Goal: Task Accomplishment & Management: Use online tool/utility

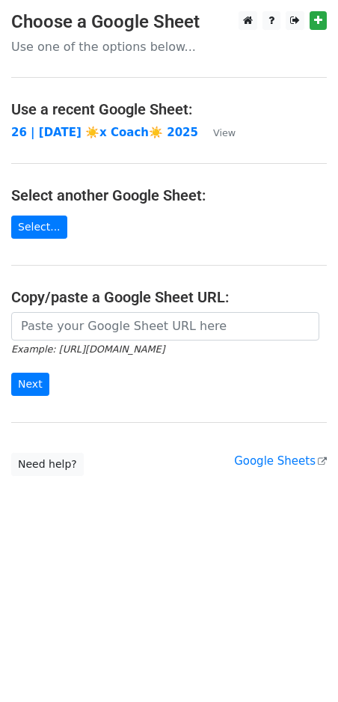
drag, startPoint x: 266, startPoint y: 474, endPoint x: 328, endPoint y: 316, distance: 169.4
click at [271, 462] on body "Choose a Google Sheet Use one of the options below... Use a recent Google Sheet…" at bounding box center [169, 273] width 338 height 525
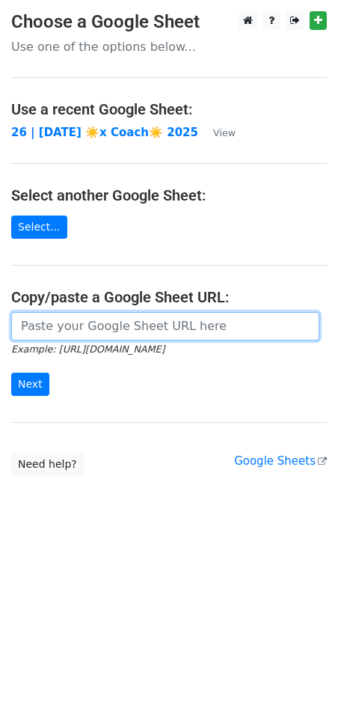
click at [136, 312] on input "url" at bounding box center [165, 326] width 308 height 28
paste input "https://docs.google.com/spreadsheets/d/1nVj796w952xQVgKLVlKWjCzpsD_o3YvXti_k7tw…"
type input "https://docs.google.com/spreadsheets/d/1nVj796w952xQVgKLVlKWjCzpsD_o3YvXti_k7tw…"
click at [11, 373] on input "Next" at bounding box center [30, 384] width 38 height 23
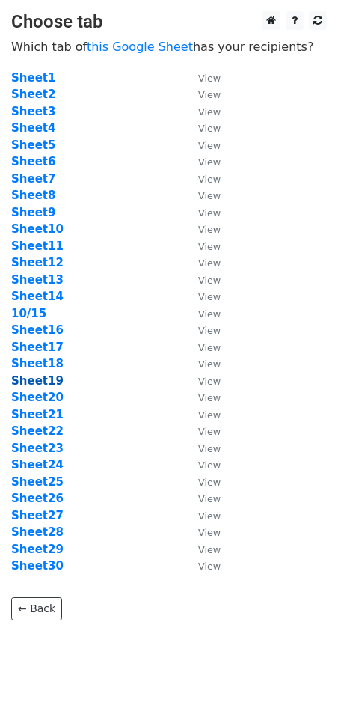
click at [45, 382] on strong "Sheet19" at bounding box center [37, 380] width 52 height 13
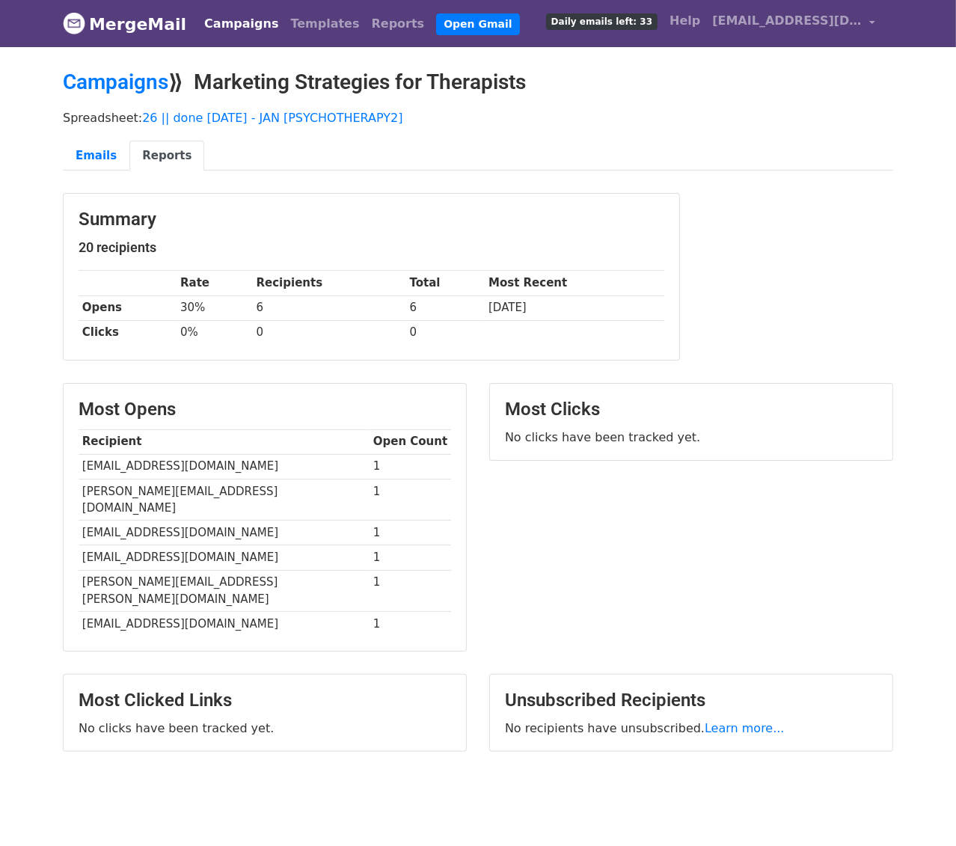
click at [242, 14] on link "Campaigns" at bounding box center [241, 24] width 86 height 30
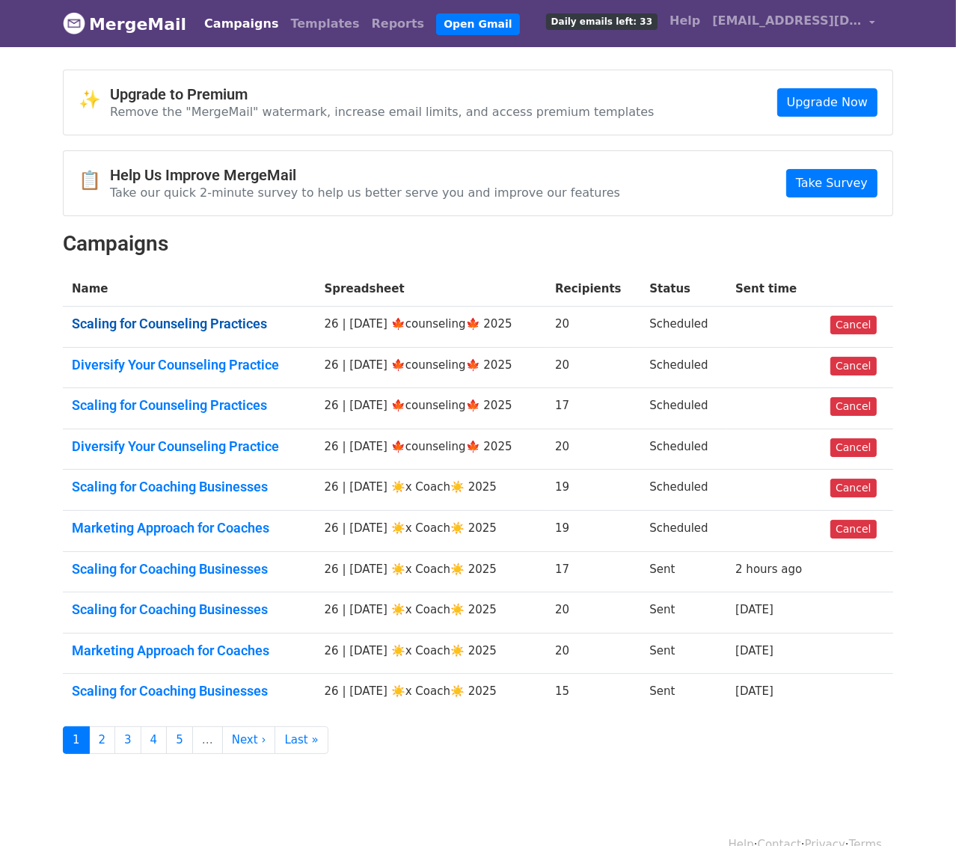
click at [183, 320] on link "Scaling for Counseling Practices" at bounding box center [189, 324] width 235 height 16
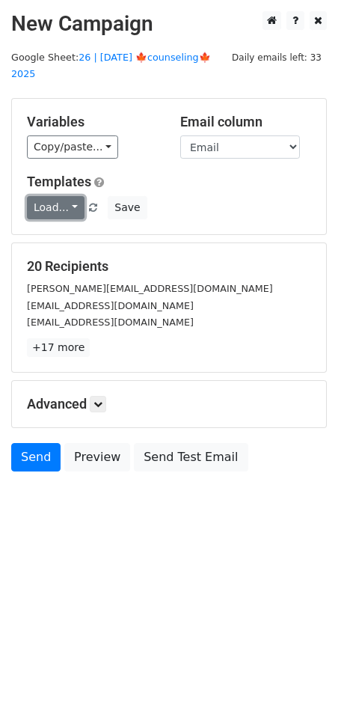
click at [61, 196] on link "Load..." at bounding box center [56, 207] width 58 height 23
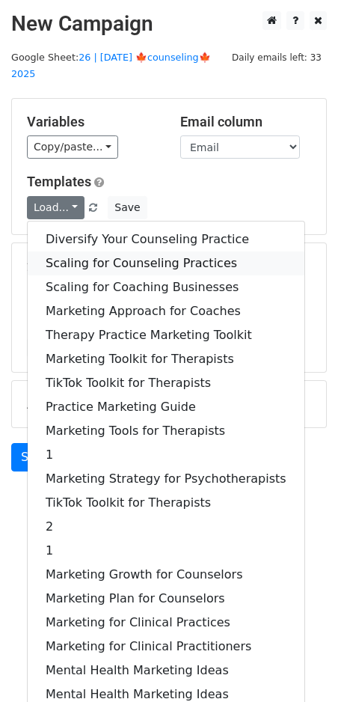
click at [110, 251] on link "Scaling for Counseling Practices" at bounding box center [166, 263] width 277 height 24
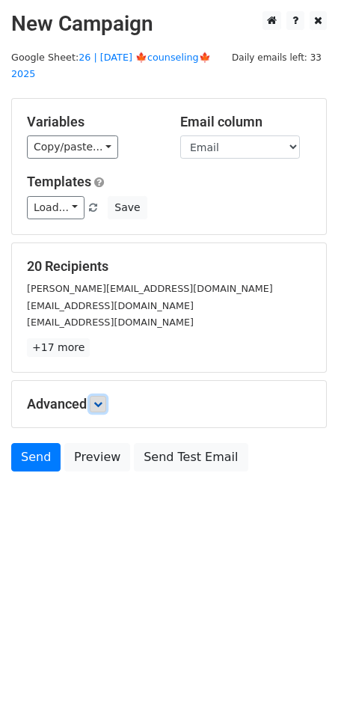
click at [100, 400] on icon at bounding box center [98, 404] width 9 height 9
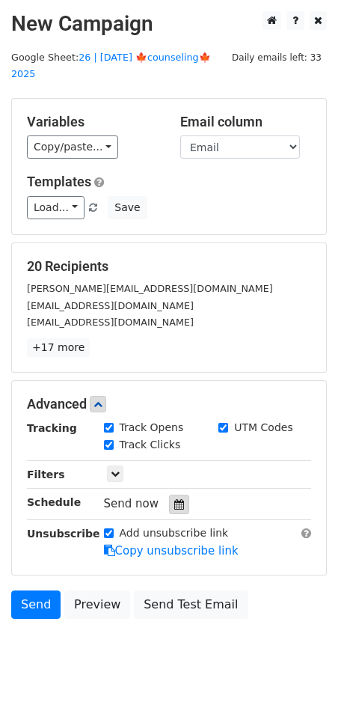
click at [174, 499] on icon at bounding box center [179, 504] width 10 height 10
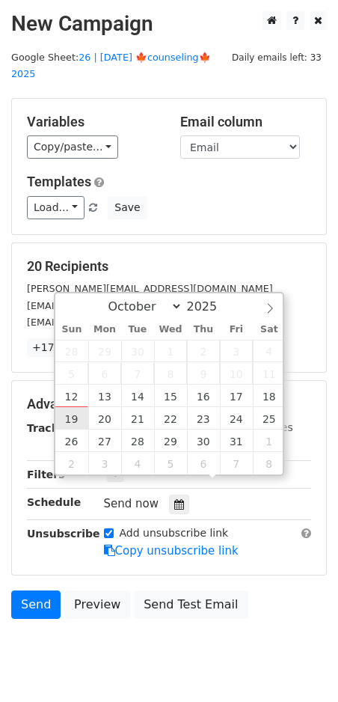
type input "2025-10-19 12:00"
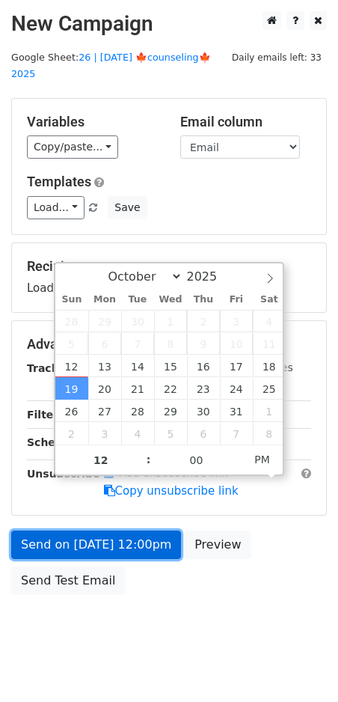
click at [79, 531] on link "Send on Oct 19 at 12:00pm" at bounding box center [96, 545] width 170 height 28
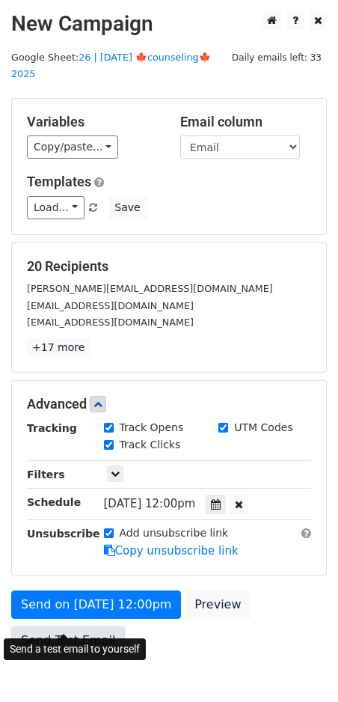
click at [75, 626] on link "Send Test Email" at bounding box center [68, 640] width 114 height 28
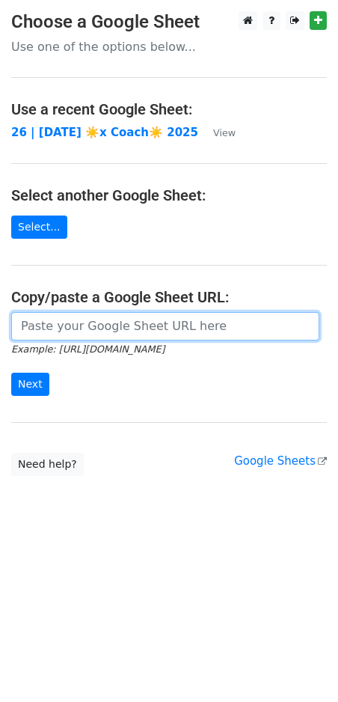
click at [94, 324] on input "url" at bounding box center [165, 326] width 308 height 28
paste input "[URL][DOMAIN_NAME]"
type input "https://docs.google.com/spreadsheets/d/1nVj796w952xQVgKLVlKWjCzpsD_o3YvXti_k7tw…"
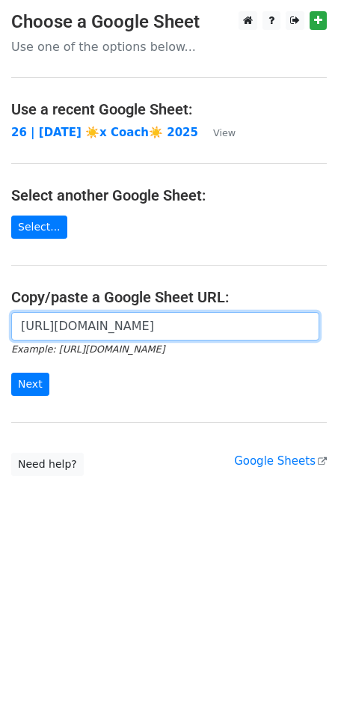
click at [11, 373] on input "Next" at bounding box center [30, 384] width 38 height 23
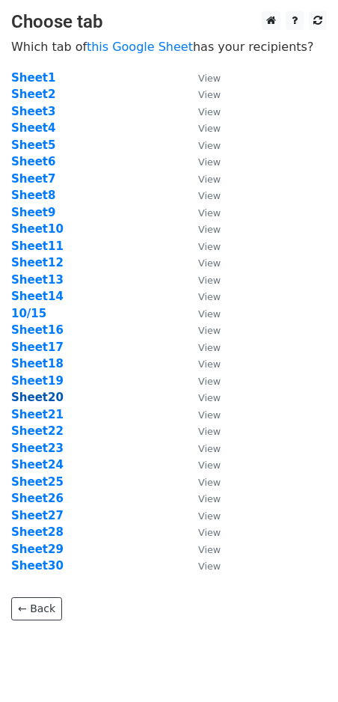
click at [49, 400] on strong "Sheet20" at bounding box center [37, 397] width 52 height 13
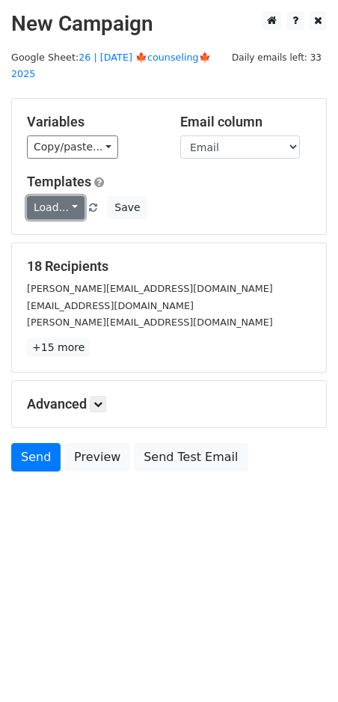
click at [52, 200] on link "Load..." at bounding box center [56, 207] width 58 height 23
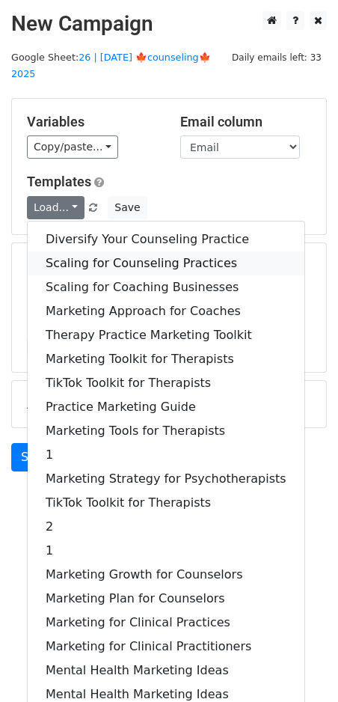
click at [95, 251] on link "Scaling for Counseling Practices" at bounding box center [166, 263] width 277 height 24
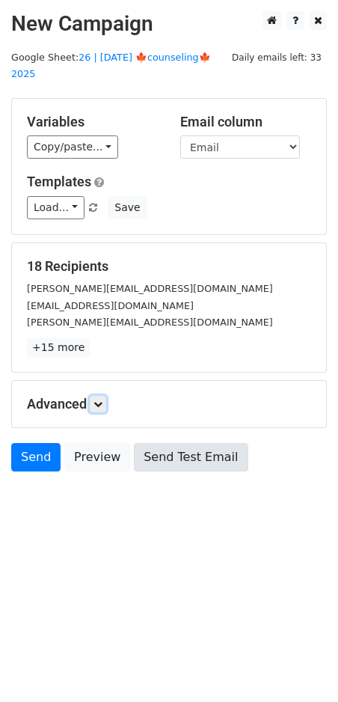
drag, startPoint x: 101, startPoint y: 384, endPoint x: 146, endPoint y: 458, distance: 86.6
click at [101, 400] on icon at bounding box center [98, 404] width 9 height 9
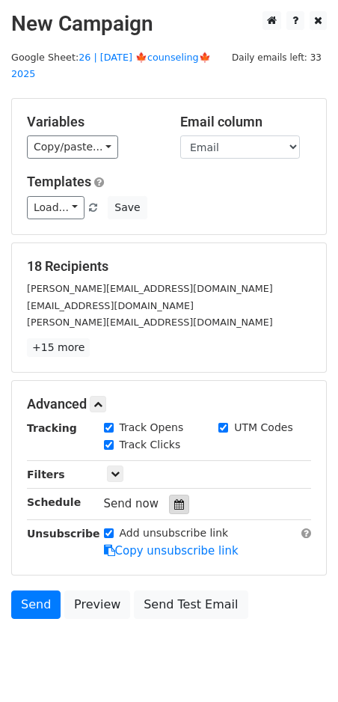
click at [180, 495] on div at bounding box center [179, 504] width 20 height 19
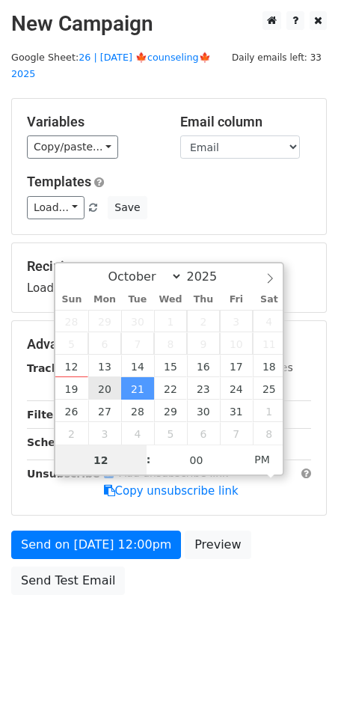
type input "2025-10-20 12:00"
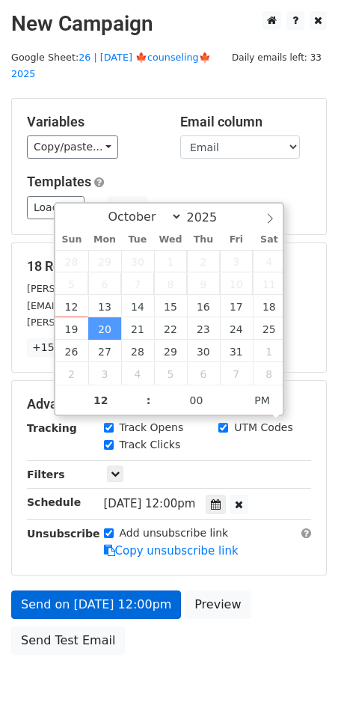
drag, startPoint x: 59, startPoint y: 564, endPoint x: 59, endPoint y: 572, distance: 8.2
click at [59, 564] on form "Variables Copy/paste... {{Name}} {{Email}} Email column Name Email Templates Lo…" at bounding box center [169, 380] width 316 height 564
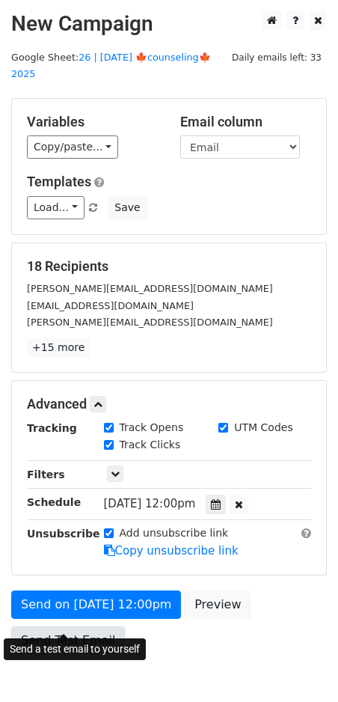
click at [59, 626] on link "Send Test Email" at bounding box center [68, 640] width 114 height 28
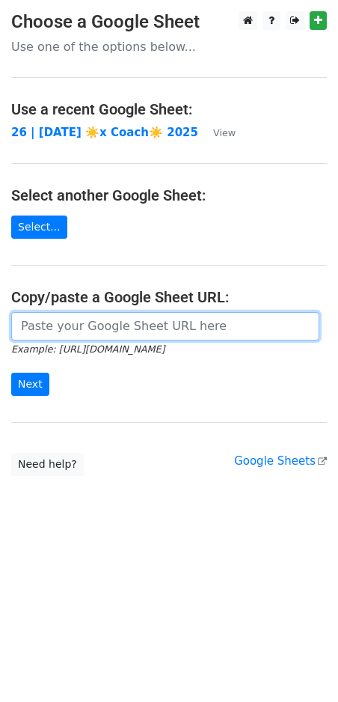
click at [127, 328] on input "url" at bounding box center [165, 326] width 308 height 28
paste input "[URL][DOMAIN_NAME]"
type input "[URL][DOMAIN_NAME]"
click at [11, 373] on input "Next" at bounding box center [30, 384] width 38 height 23
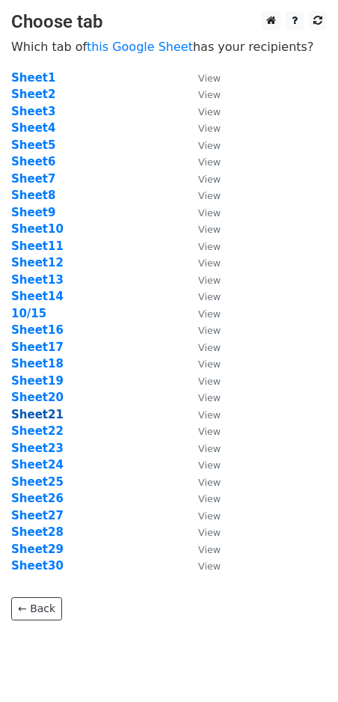
click at [47, 414] on strong "Sheet21" at bounding box center [37, 414] width 52 height 13
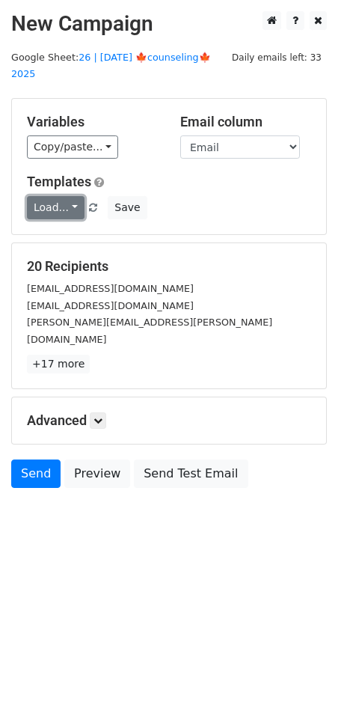
click at [53, 196] on link "Load..." at bounding box center [56, 207] width 58 height 23
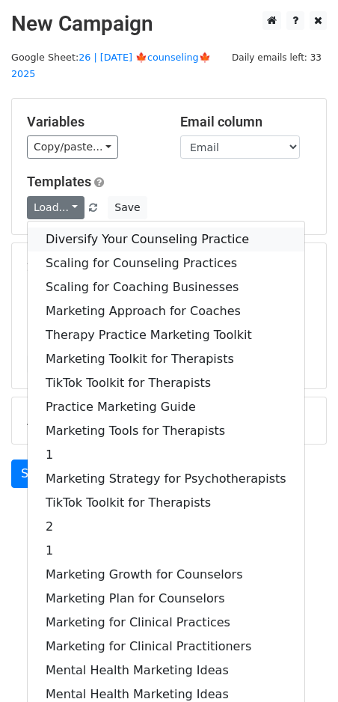
click at [91, 228] on link "Diversify Your Counseling Practice" at bounding box center [166, 240] width 277 height 24
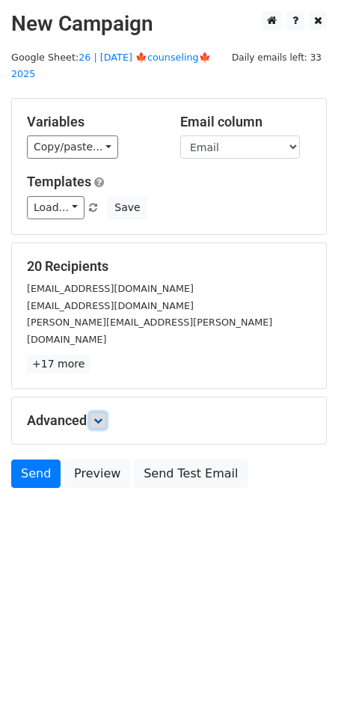
click at [101, 416] on icon at bounding box center [98, 420] width 9 height 9
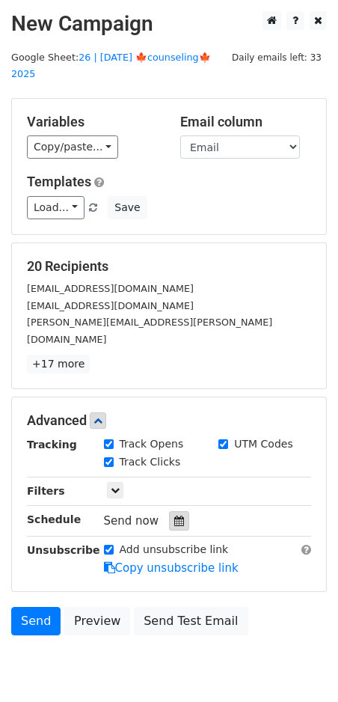
click at [174, 516] on icon at bounding box center [179, 521] width 10 height 10
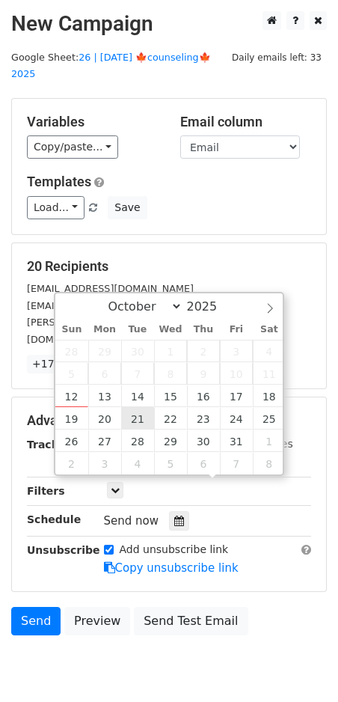
type input "2025-10-21 12:00"
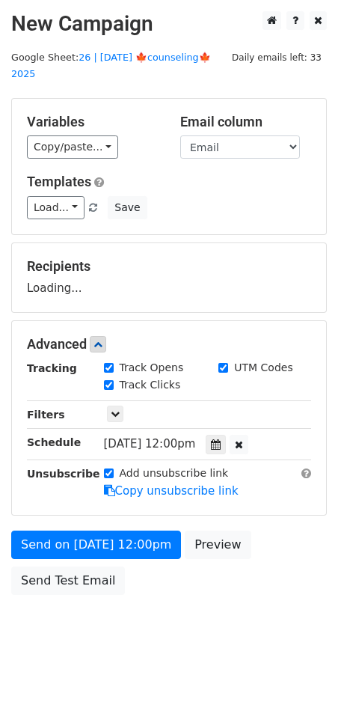
click at [68, 540] on div "Send on Oct 21 at 12:00pm Preview Send Test Email" at bounding box center [169, 567] width 338 height 72
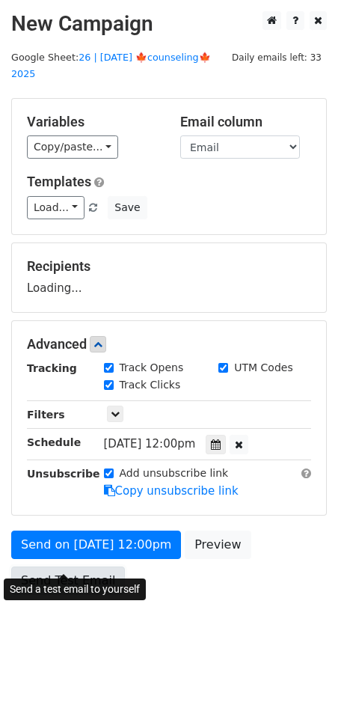
click at [67, 567] on link "Send Test Email" at bounding box center [68, 581] width 114 height 28
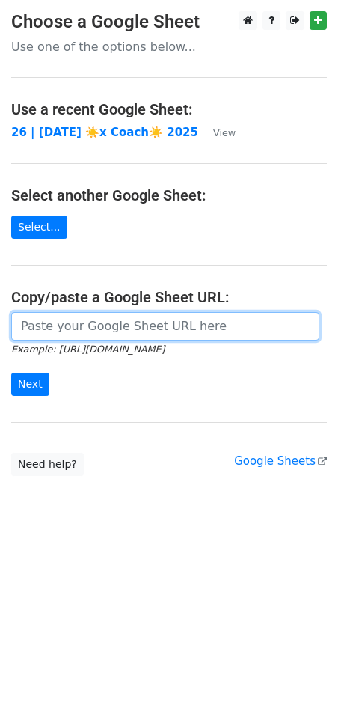
click at [117, 332] on input "url" at bounding box center [165, 326] width 308 height 28
paste input "[URL][DOMAIN_NAME]"
type input "https://docs.google.com/spreadsheets/d/1nVj796w952xQVgKLVlKWjCzpsD_o3YvXti_k7tw…"
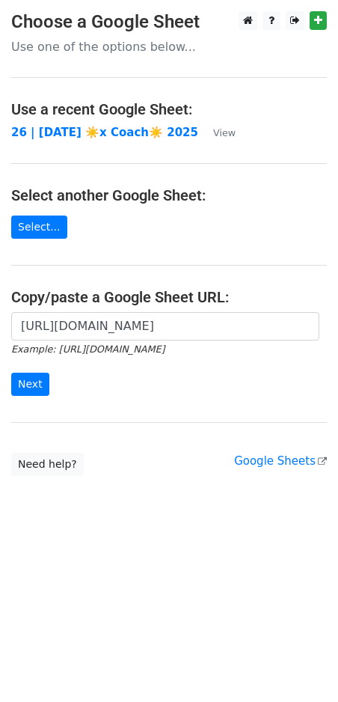
scroll to position [0, 0]
click at [34, 384] on input "Next" at bounding box center [30, 384] width 38 height 23
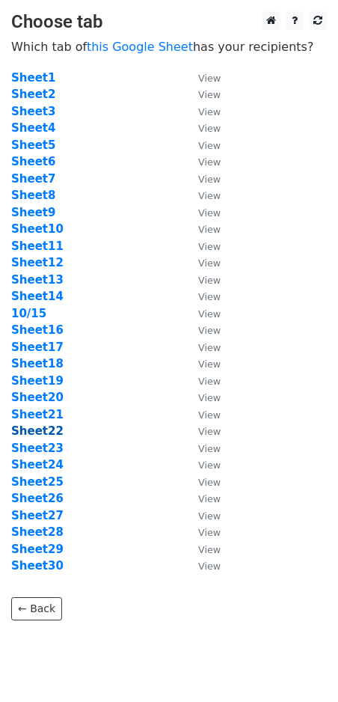
click at [37, 433] on strong "Sheet22" at bounding box center [37, 430] width 52 height 13
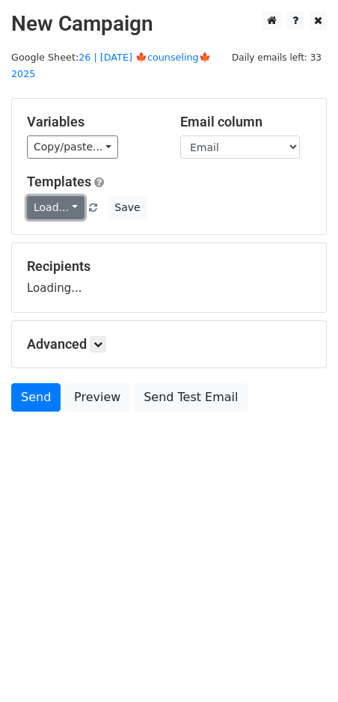
click at [49, 196] on link "Load..." at bounding box center [56, 207] width 58 height 23
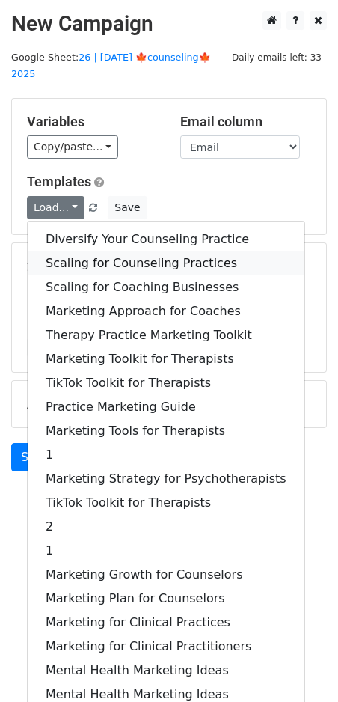
click at [81, 251] on link "Scaling for Counseling Practices" at bounding box center [166, 263] width 277 height 24
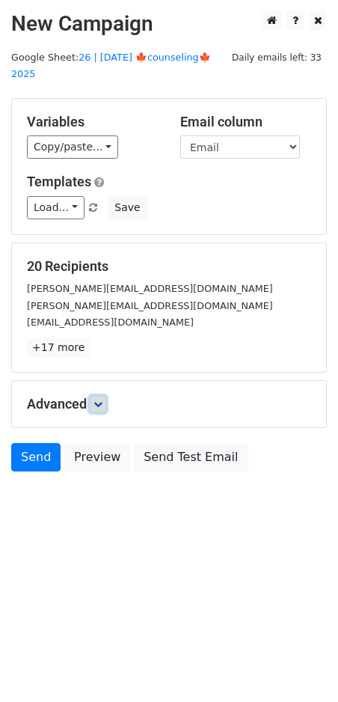
click at [103, 400] on icon at bounding box center [98, 404] width 9 height 9
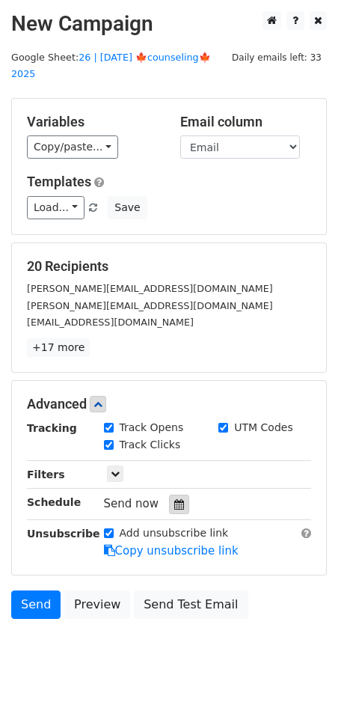
click at [174, 499] on icon at bounding box center [179, 504] width 10 height 10
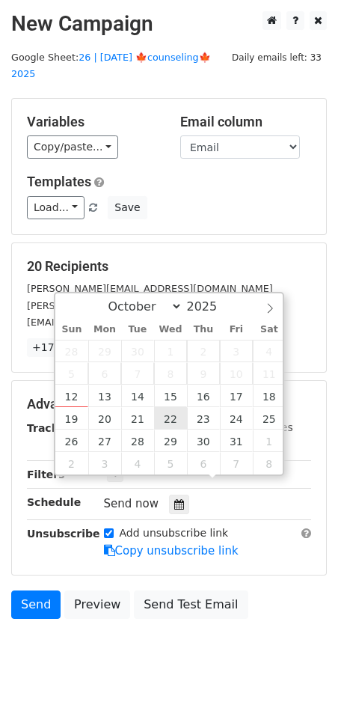
type input "2025-10-22 12:00"
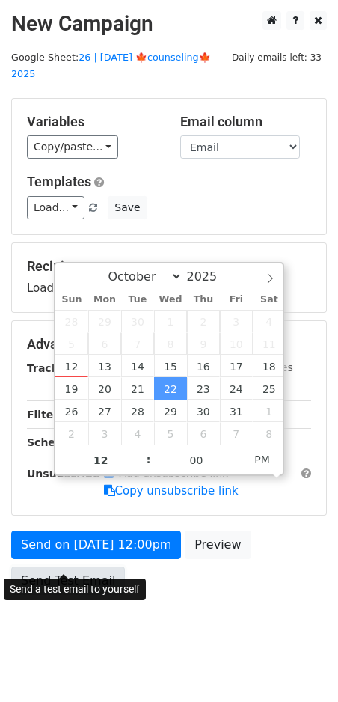
click at [67, 567] on link "Send Test Email" at bounding box center [68, 581] width 114 height 28
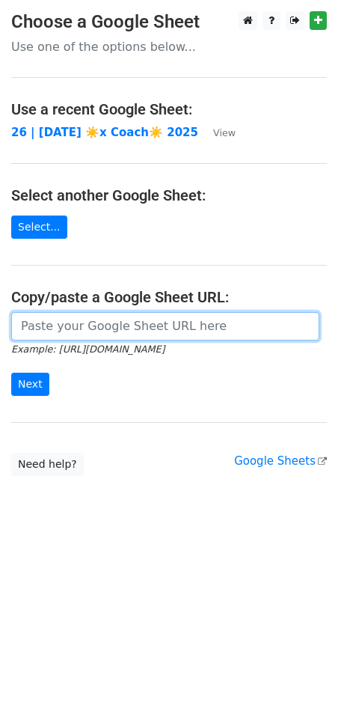
click at [85, 330] on input "url" at bounding box center [165, 326] width 308 height 28
paste input "[URL][DOMAIN_NAME]"
type input "[URL][DOMAIN_NAME]"
click at [11, 373] on input "Next" at bounding box center [30, 384] width 38 height 23
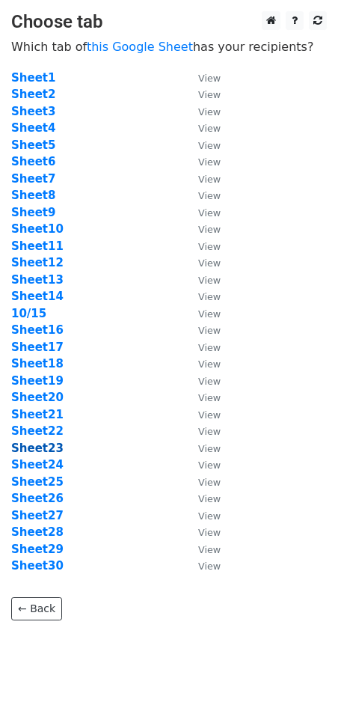
click at [45, 450] on strong "Sheet23" at bounding box center [37, 448] width 52 height 13
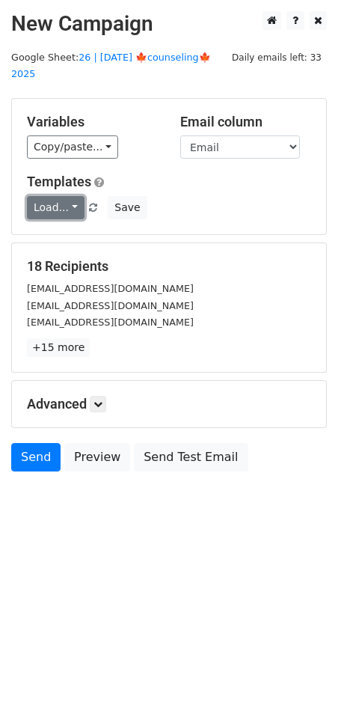
click at [62, 196] on link "Load..." at bounding box center [56, 207] width 58 height 23
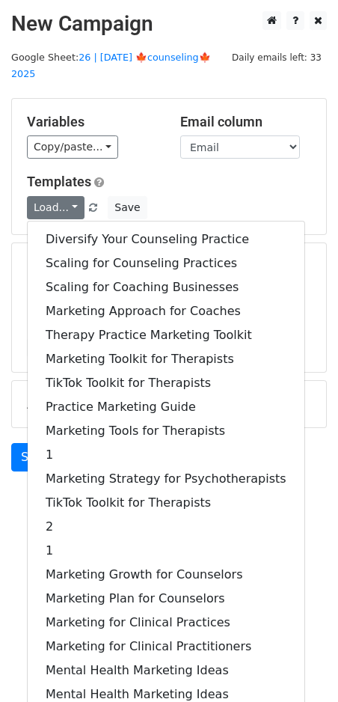
click at [89, 221] on div "Diversify Your Counseling Practice Scaling for Counseling Practices Scaling for…" at bounding box center [166, 467] width 278 height 492
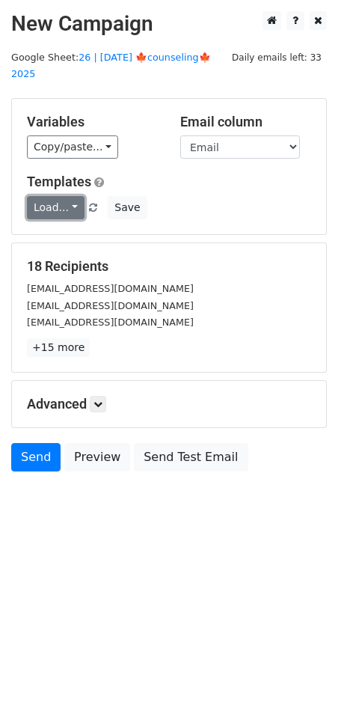
click at [58, 196] on link "Load..." at bounding box center [56, 207] width 58 height 23
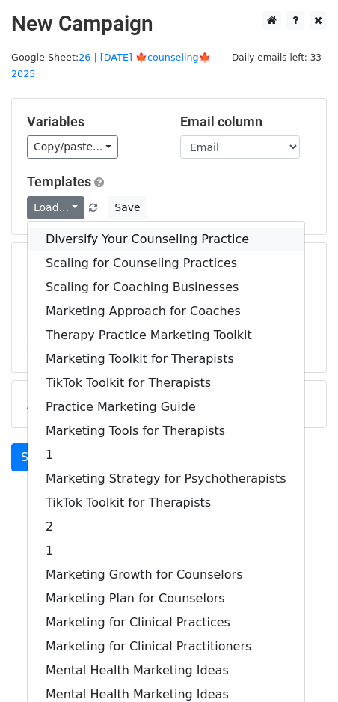
click at [68, 228] on link "Diversify Your Counseling Practice" at bounding box center [166, 240] width 277 height 24
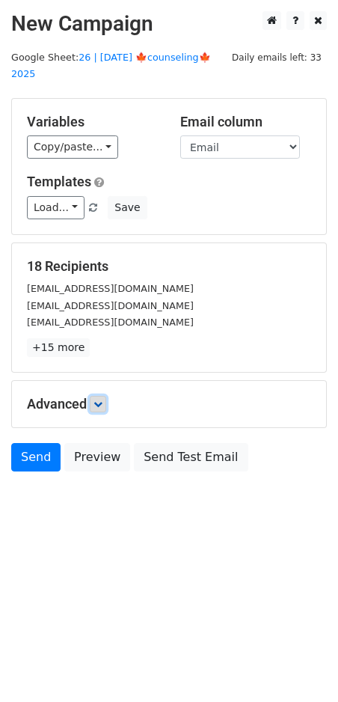
click at [103, 400] on icon at bounding box center [98, 404] width 9 height 9
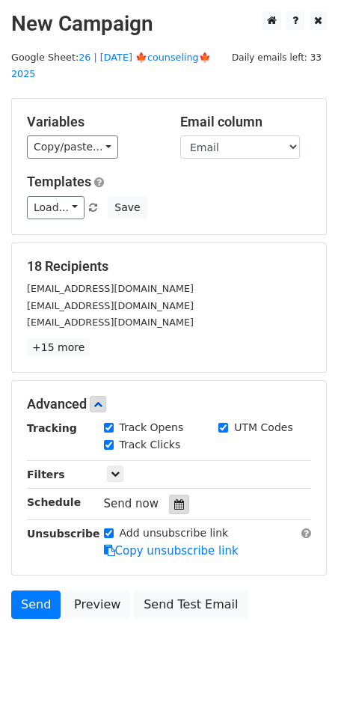
click at [169, 495] on div at bounding box center [179, 504] width 20 height 19
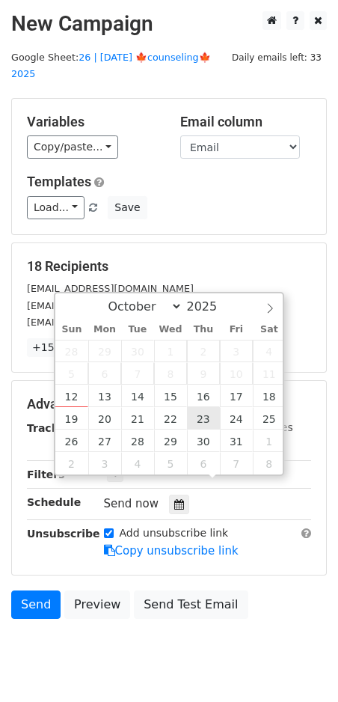
type input "2025-10-23 12:00"
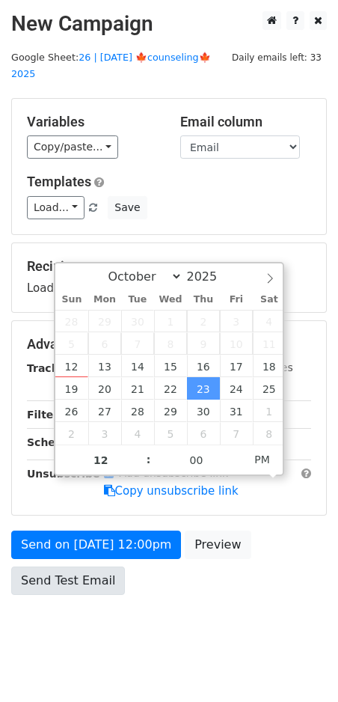
click at [78, 578] on div "Send on Oct 23 at 12:00pm Preview Send Test Email" at bounding box center [169, 567] width 338 height 72
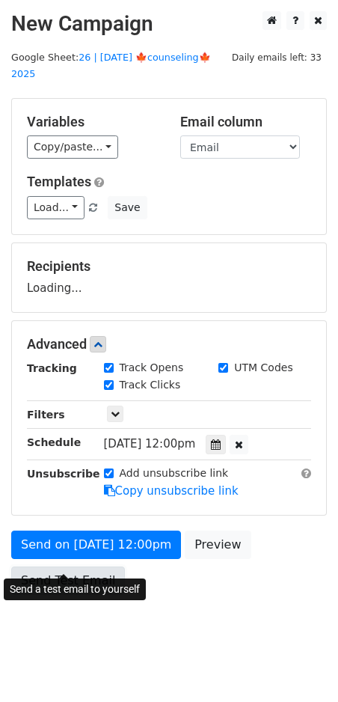
click at [78, 567] on form "Variables Copy/paste... {{Name}} {{Email}} Email column Name Email Templates Lo…" at bounding box center [169, 350] width 316 height 504
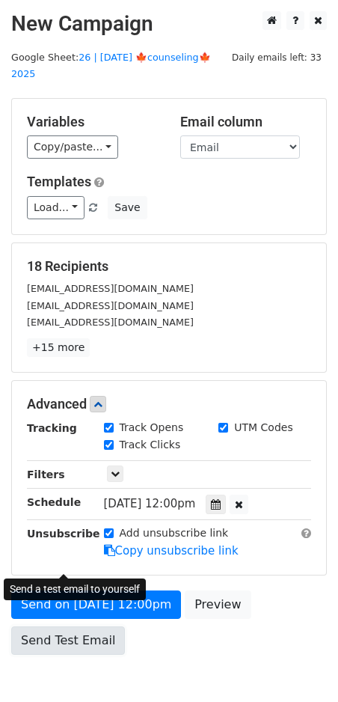
click at [84, 626] on link "Send Test Email" at bounding box center [68, 640] width 114 height 28
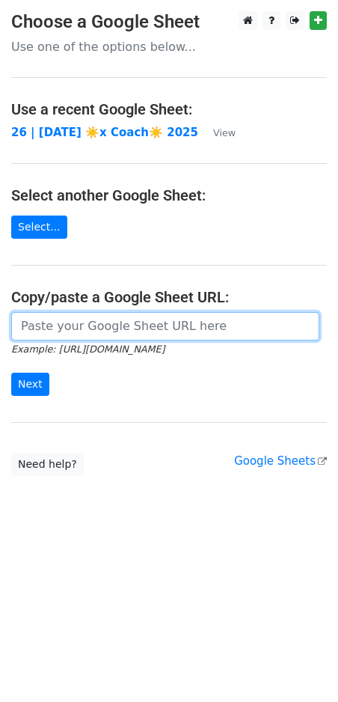
click at [99, 335] on input "url" at bounding box center [165, 326] width 308 height 28
paste input "[URL][DOMAIN_NAME]"
type input "[URL][DOMAIN_NAME]"
click at [11, 373] on input "Next" at bounding box center [30, 384] width 38 height 23
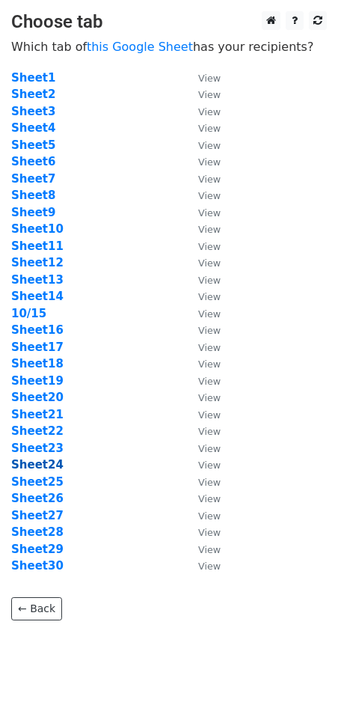
click at [48, 463] on strong "Sheet24" at bounding box center [37, 464] width 52 height 13
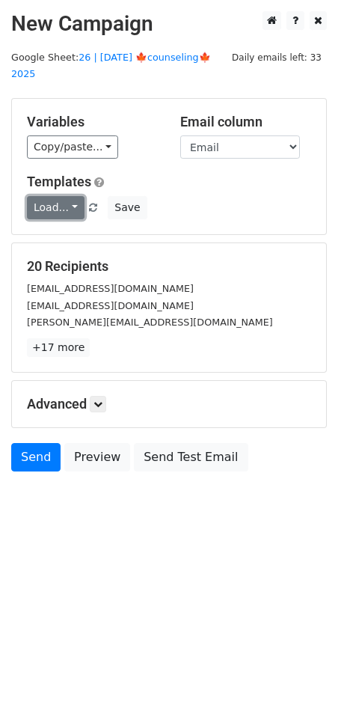
click at [61, 196] on link "Load..." at bounding box center [56, 207] width 58 height 23
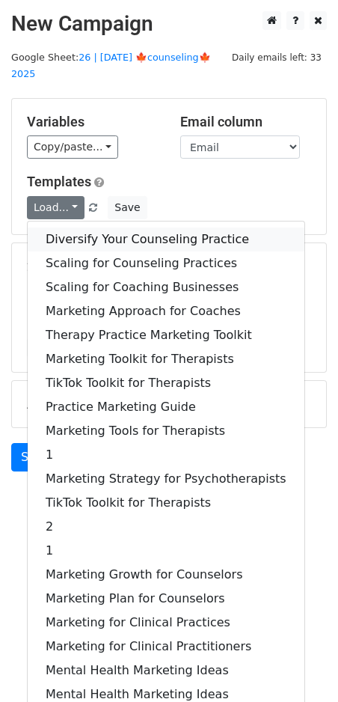
click at [85, 228] on link "Diversify Your Counseling Practice" at bounding box center [166, 240] width 277 height 24
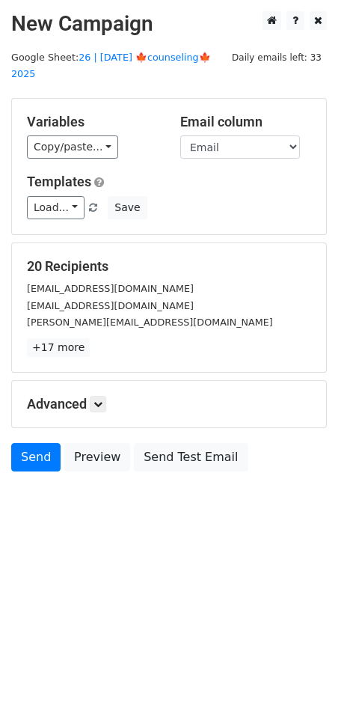
click at [104, 381] on div "Advanced Tracking Track Opens UTM Codes Track Clicks Filters Only include sprea…" at bounding box center [169, 404] width 314 height 46
click at [103, 400] on icon at bounding box center [98, 404] width 9 height 9
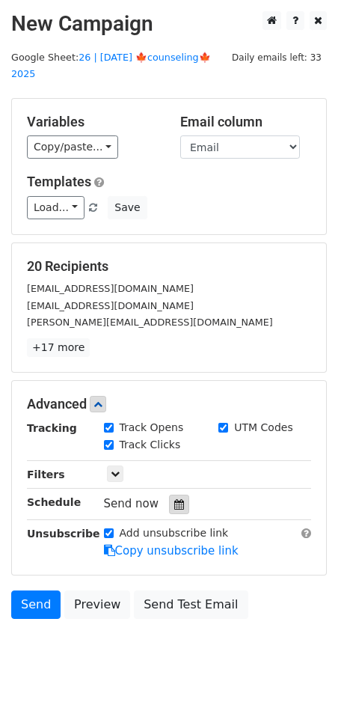
click at [170, 495] on div at bounding box center [179, 504] width 20 height 19
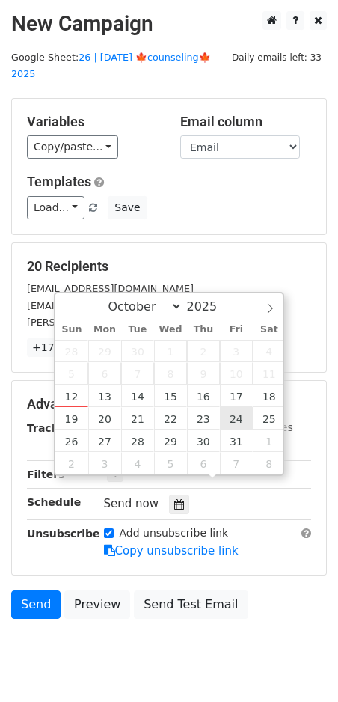
type input "2025-10-24 12:00"
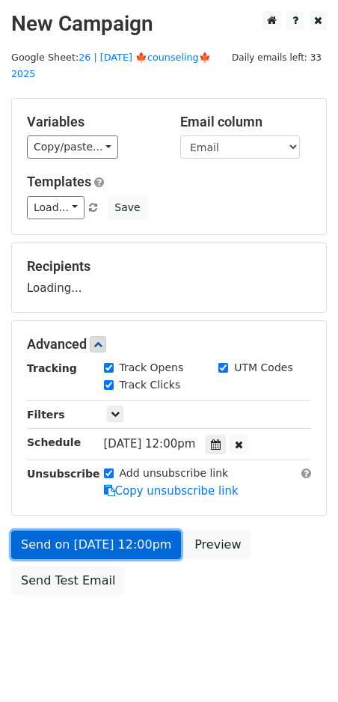
click at [104, 531] on link "Send on Oct 24 at 12:00pm" at bounding box center [96, 545] width 170 height 28
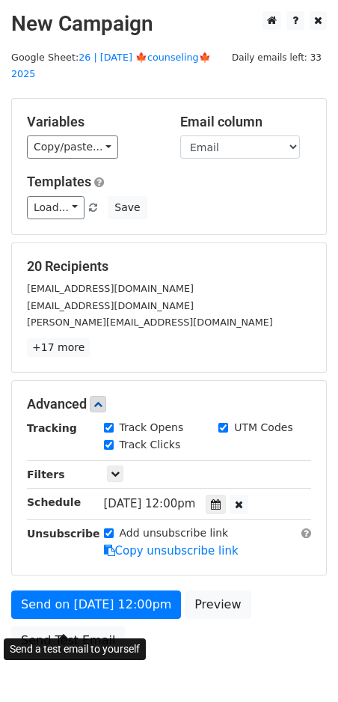
click at [70, 602] on div "Send on Oct 24 at 12:00pm Preview Send Test Email" at bounding box center [169, 626] width 338 height 72
click at [70, 626] on link "Send Test Email" at bounding box center [68, 640] width 114 height 28
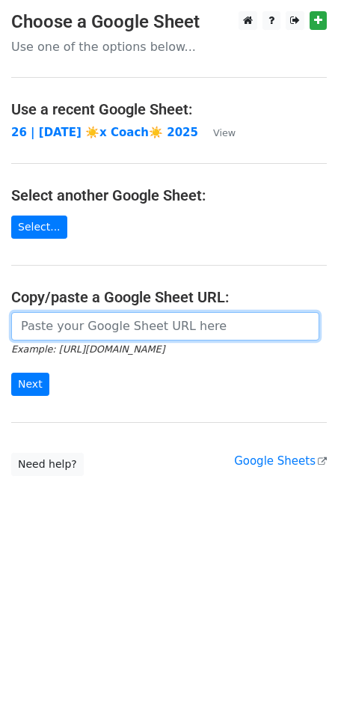
click at [182, 327] on input "url" at bounding box center [165, 326] width 308 height 28
paste input "[URL][DOMAIN_NAME]"
type input "[URL][DOMAIN_NAME]"
click at [11, 373] on input "Next" at bounding box center [30, 384] width 38 height 23
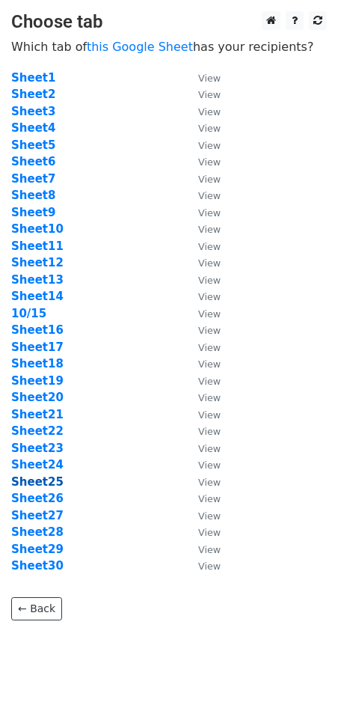
click at [47, 478] on strong "Sheet25" at bounding box center [37, 481] width 52 height 13
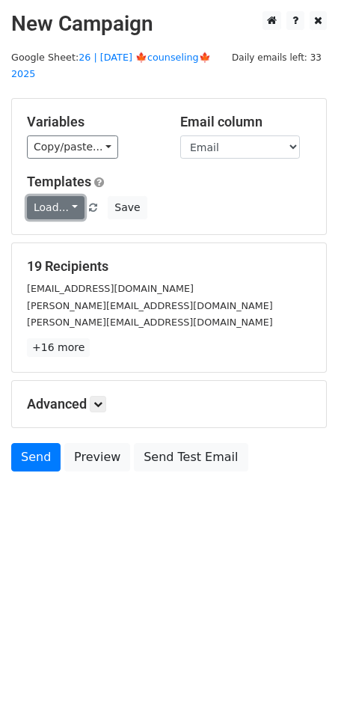
click at [67, 198] on link "Load..." at bounding box center [56, 207] width 58 height 23
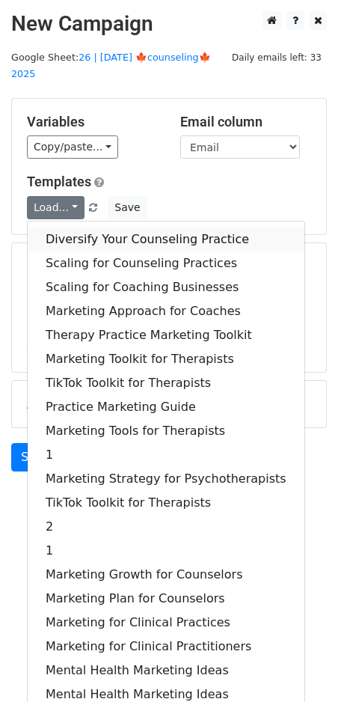
click at [78, 228] on link "Diversify Your Counseling Practice" at bounding box center [166, 240] width 277 height 24
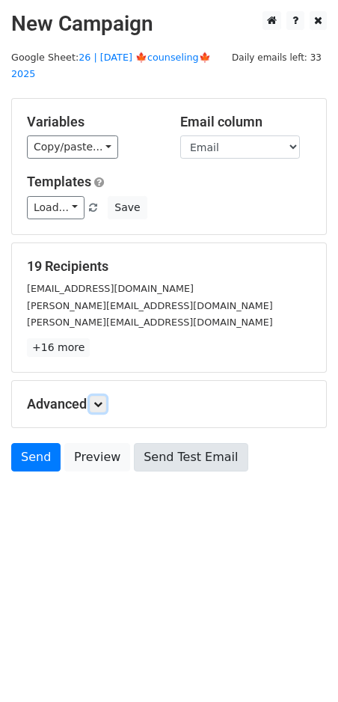
drag, startPoint x: 105, startPoint y: 390, endPoint x: 134, endPoint y: 457, distance: 73.4
click at [105, 396] on link at bounding box center [98, 404] width 16 height 16
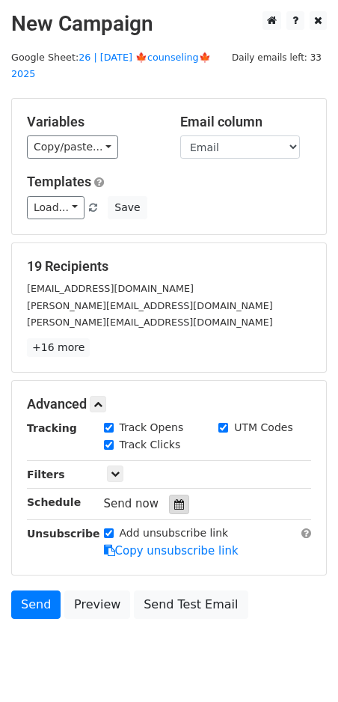
click at [175, 499] on icon at bounding box center [179, 504] width 10 height 10
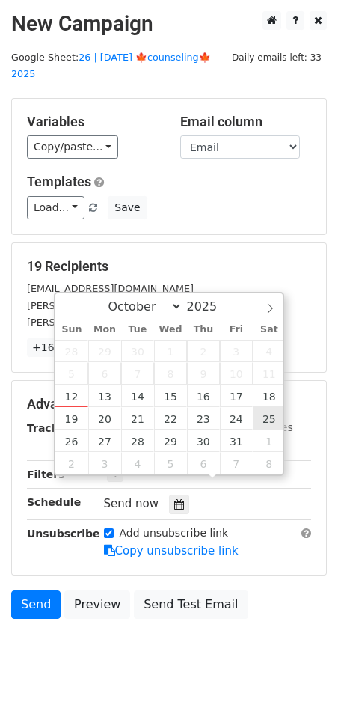
type input "2025-10-25 12:00"
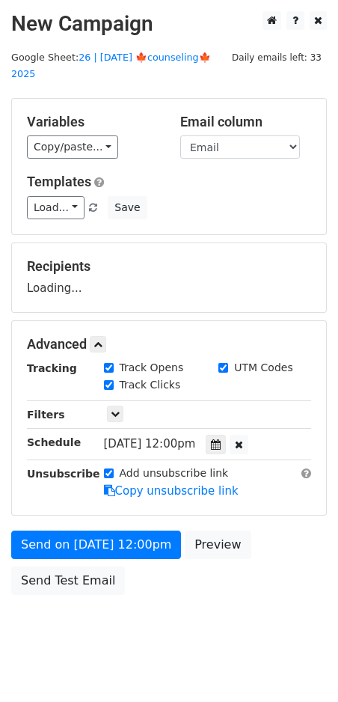
click at [85, 540] on div "Send on Oct 25 at 12:00pm Preview Send Test Email" at bounding box center [169, 567] width 338 height 72
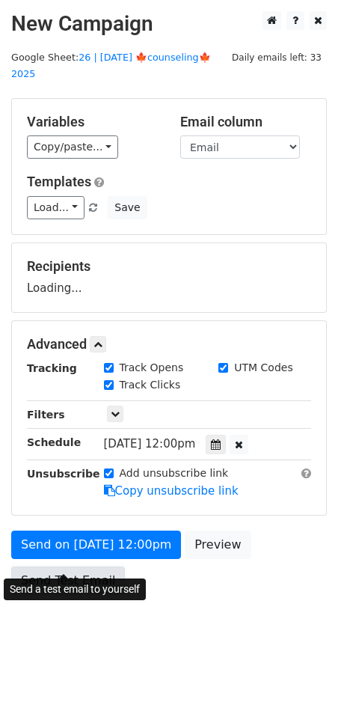
click at [72, 559] on form "Variables Copy/paste... {{Name}} {{Email}} Email column Name Email Templates Lo…" at bounding box center [169, 350] width 316 height 504
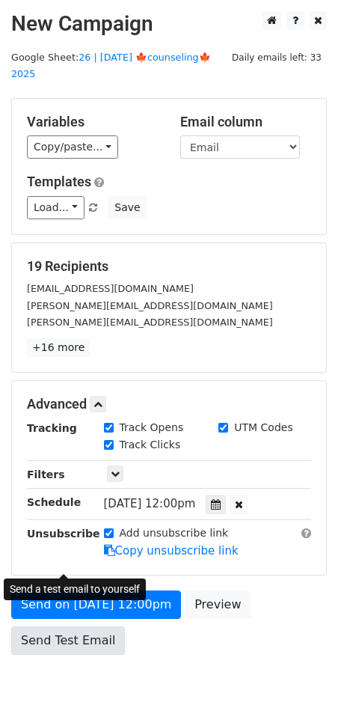
click at [58, 626] on link "Send Test Email" at bounding box center [68, 640] width 114 height 28
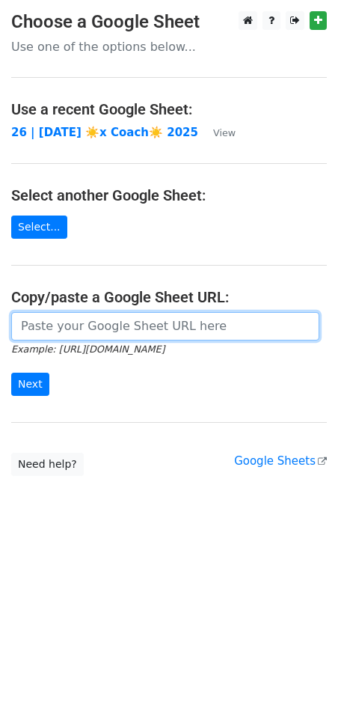
click at [132, 314] on input "url" at bounding box center [165, 326] width 308 height 28
paste input "https://docs.google.com/spreadsheets/d/1nVj796w952xQVgKLVlKWjCzpsD_o3YvXti_k7tw…"
type input "https://docs.google.com/spreadsheets/d/1nVj796w952xQVgKLVlKWjCzpsD_o3YvXti_k7tw…"
click at [11, 373] on input "Next" at bounding box center [30, 384] width 38 height 23
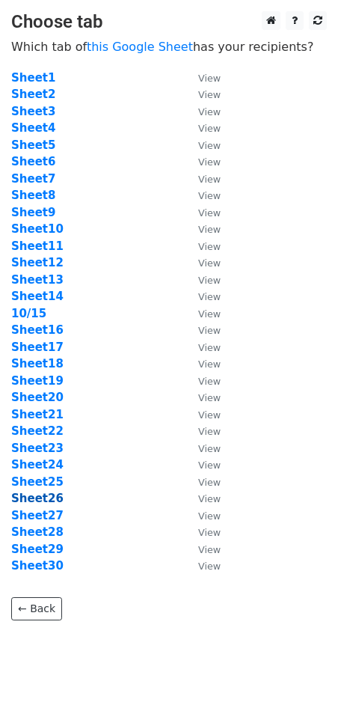
click at [45, 494] on strong "Sheet26" at bounding box center [37, 498] width 52 height 13
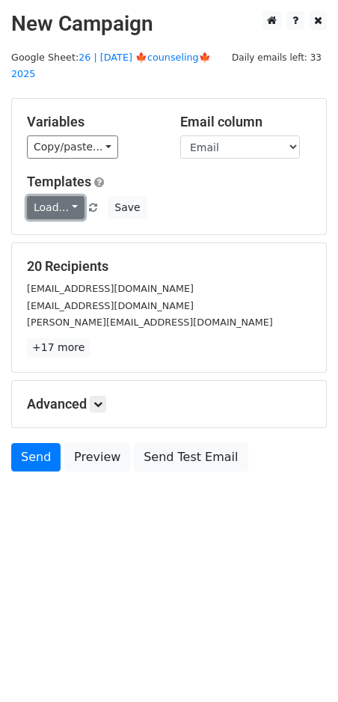
click at [56, 196] on link "Load..." at bounding box center [56, 207] width 58 height 23
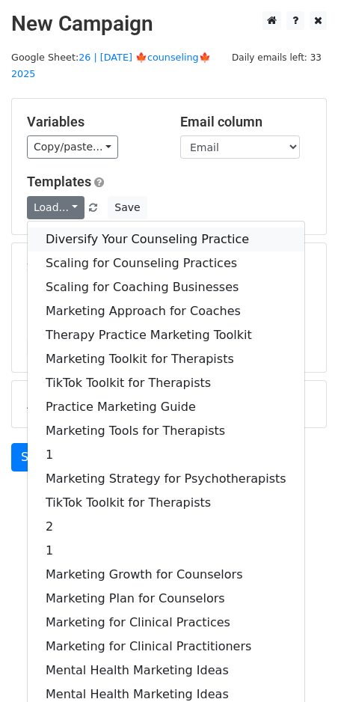
click at [72, 228] on link "Diversify Your Counseling Practice" at bounding box center [166, 240] width 277 height 24
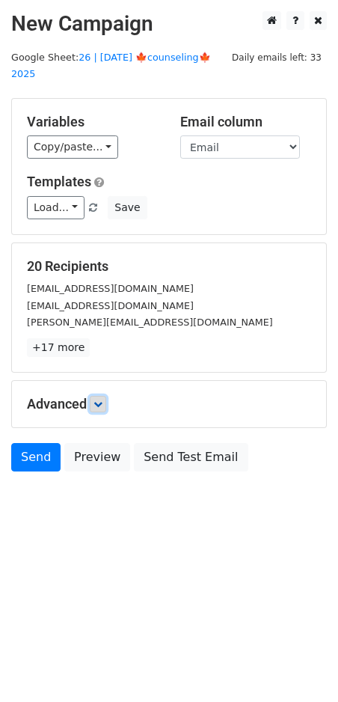
click at [98, 400] on icon at bounding box center [98, 404] width 9 height 9
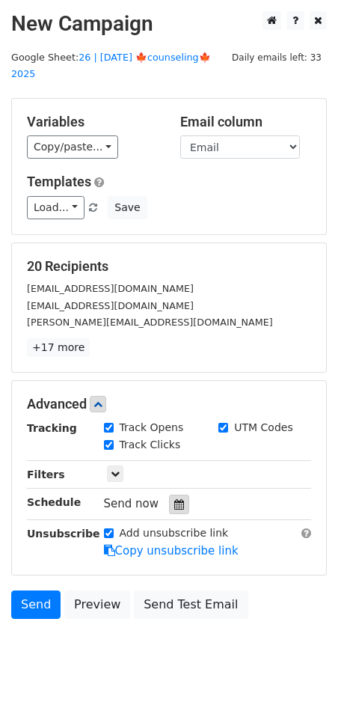
click at [175, 495] on div at bounding box center [179, 504] width 20 height 19
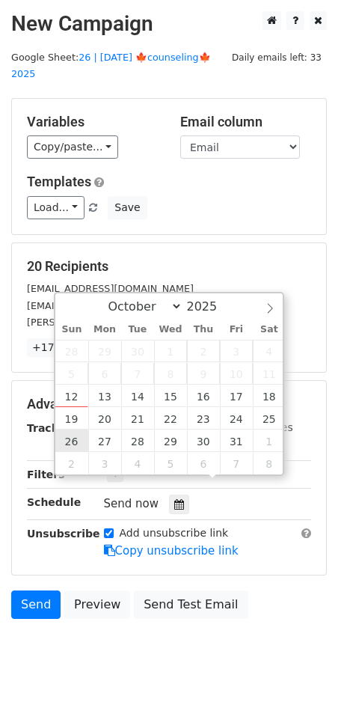
type input "[DATE] 12:00"
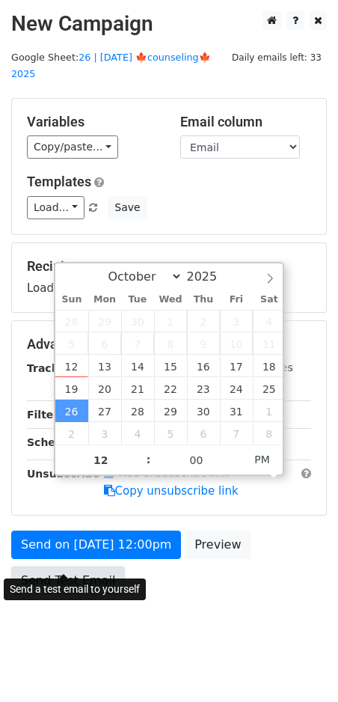
click at [80, 567] on link "Send Test Email" at bounding box center [68, 581] width 114 height 28
